Goal: Navigation & Orientation: Find specific page/section

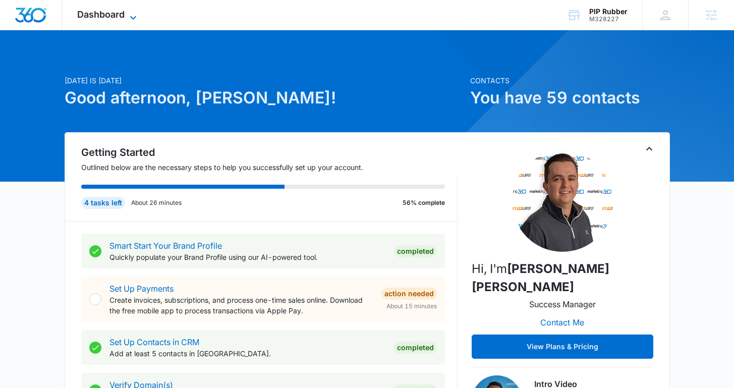
click at [115, 19] on span "Dashboard" at bounding box center [100, 14] width 47 height 11
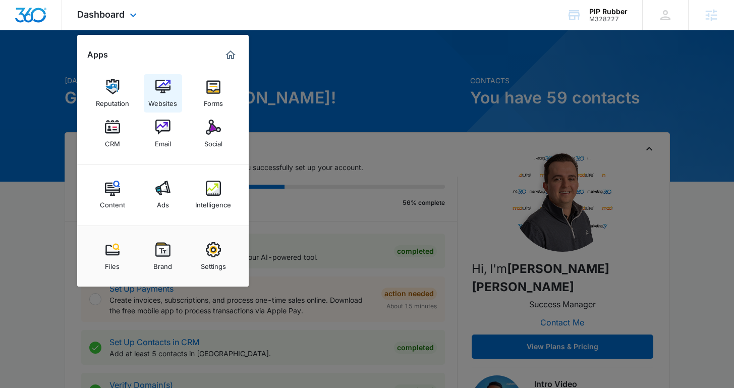
click at [168, 90] on img at bounding box center [162, 86] width 15 height 15
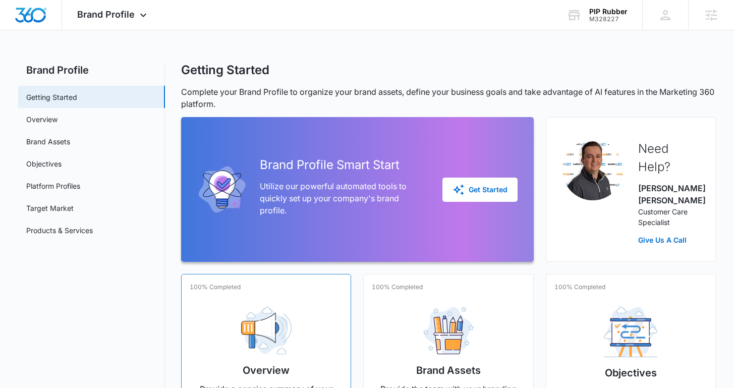
click at [223, 299] on div "Overview Provide a concise summary of your brand’s core aspects Manage" at bounding box center [266, 369] width 153 height 140
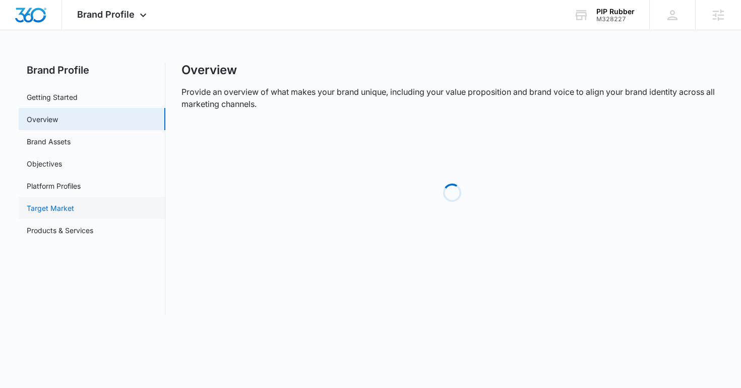
click at [74, 211] on link "Target Market" at bounding box center [50, 208] width 47 height 11
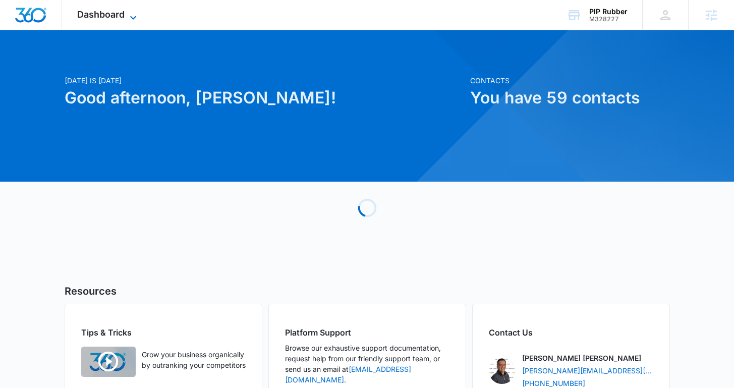
click at [121, 17] on span "Dashboard" at bounding box center [100, 14] width 47 height 11
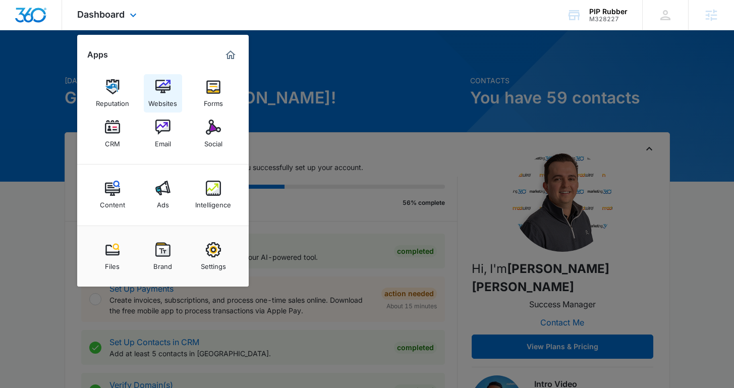
click at [173, 99] on div "Websites" at bounding box center [162, 100] width 29 height 13
